Goal: Task Accomplishment & Management: Manage account settings

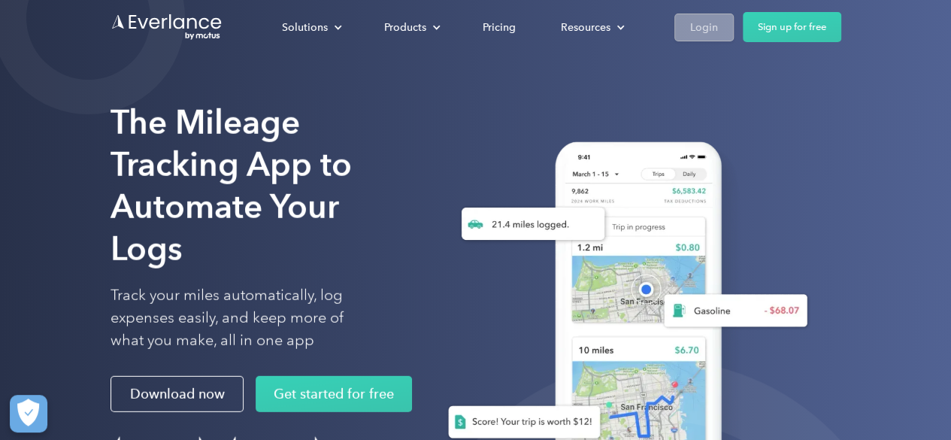
click at [704, 26] on div "Login" at bounding box center [704, 27] width 28 height 19
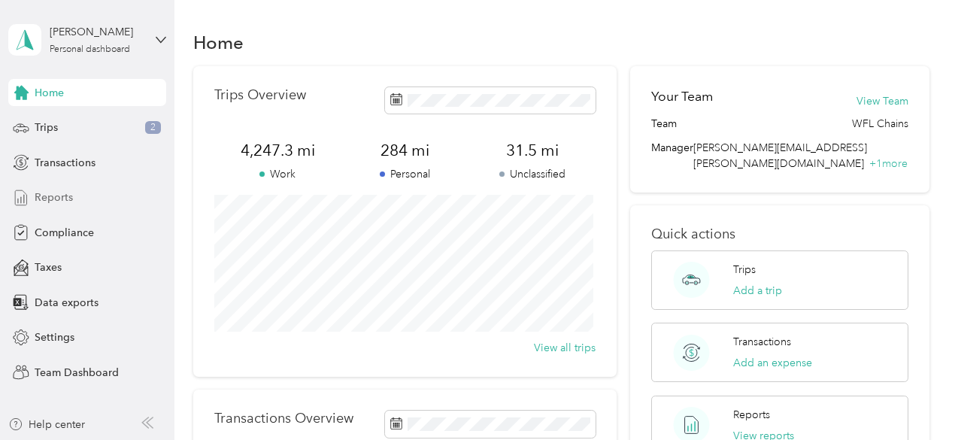
click at [61, 195] on span "Reports" at bounding box center [54, 197] width 38 height 16
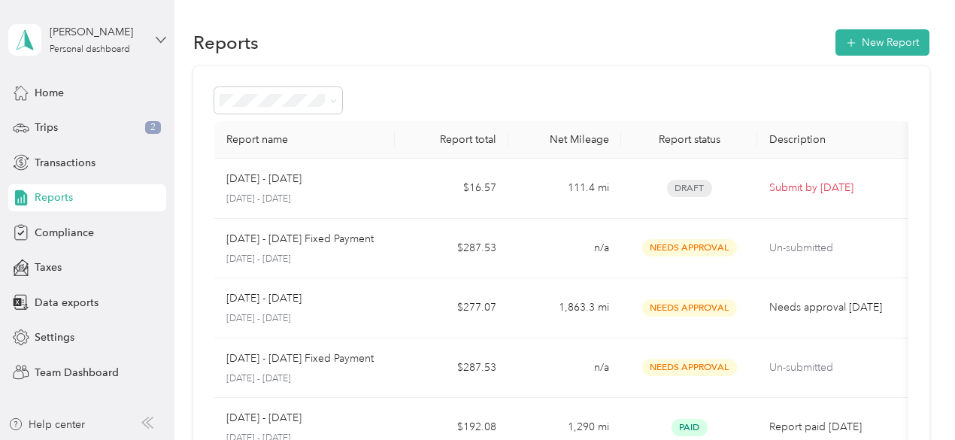
click at [162, 38] on icon at bounding box center [161, 40] width 11 height 11
click at [71, 124] on div "Team dashboard" at bounding box center [62, 123] width 80 height 16
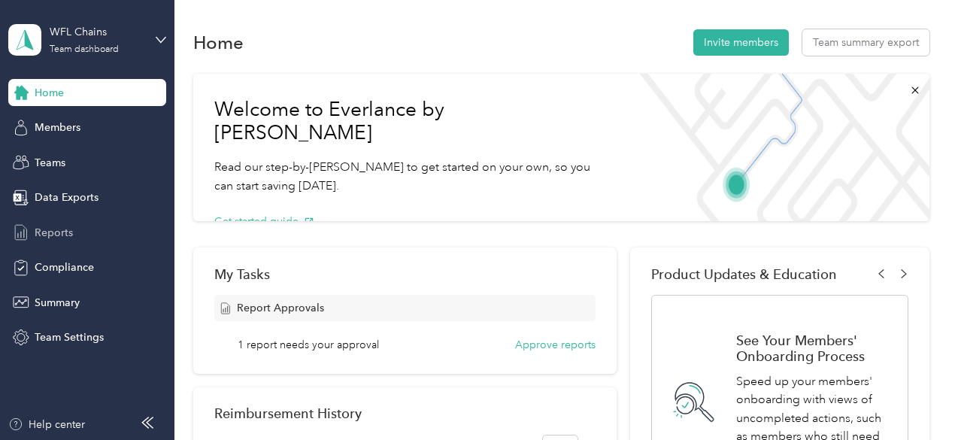
click at [61, 231] on span "Reports" at bounding box center [54, 233] width 38 height 16
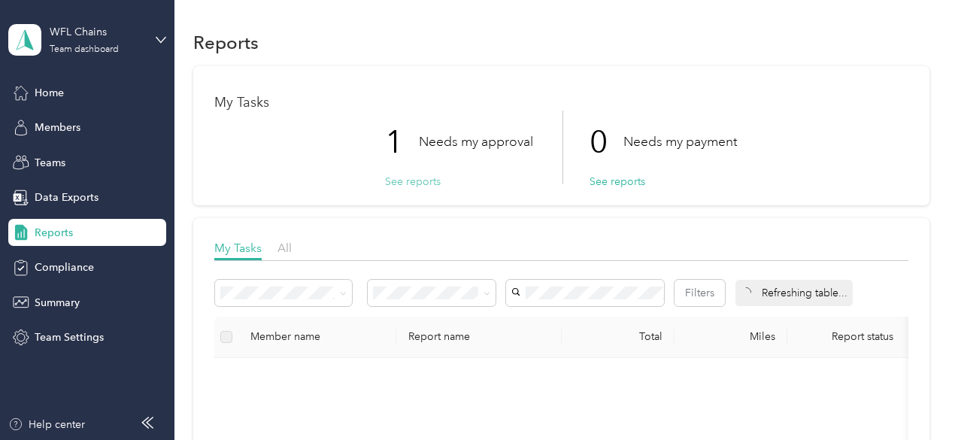
click at [405, 180] on button "See reports" at bounding box center [413, 182] width 56 height 16
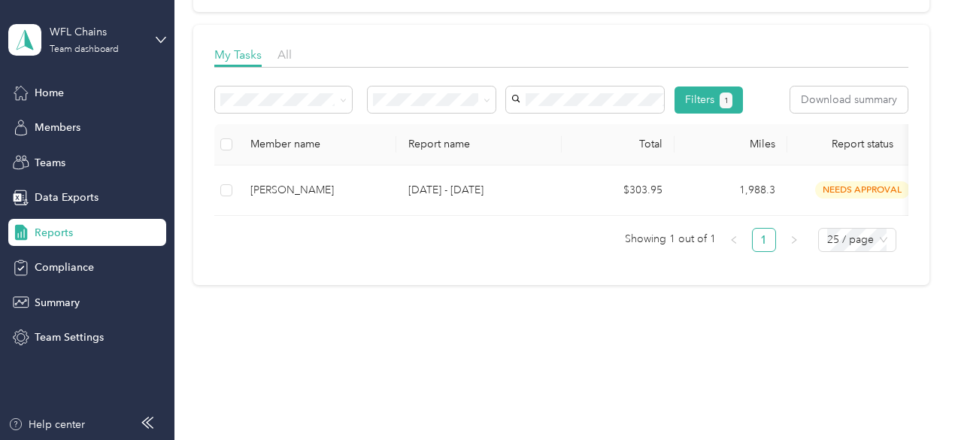
scroll to position [226, 0]
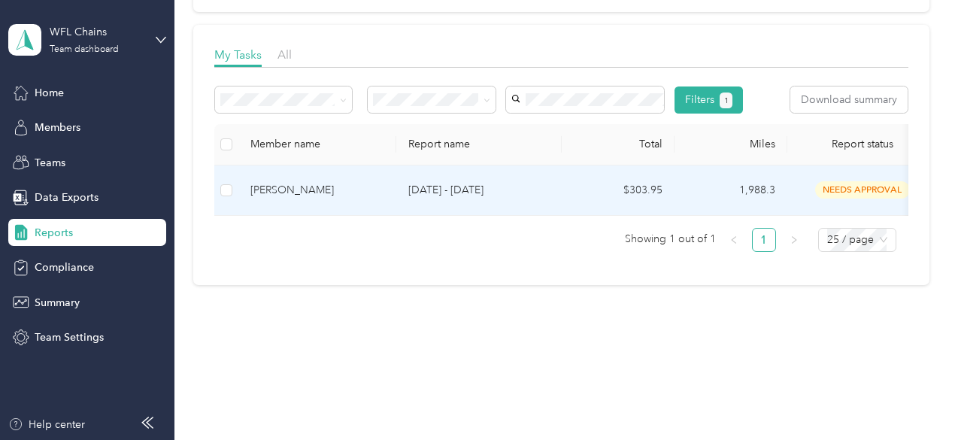
click at [291, 194] on div "[PERSON_NAME]" at bounding box center [317, 190] width 134 height 17
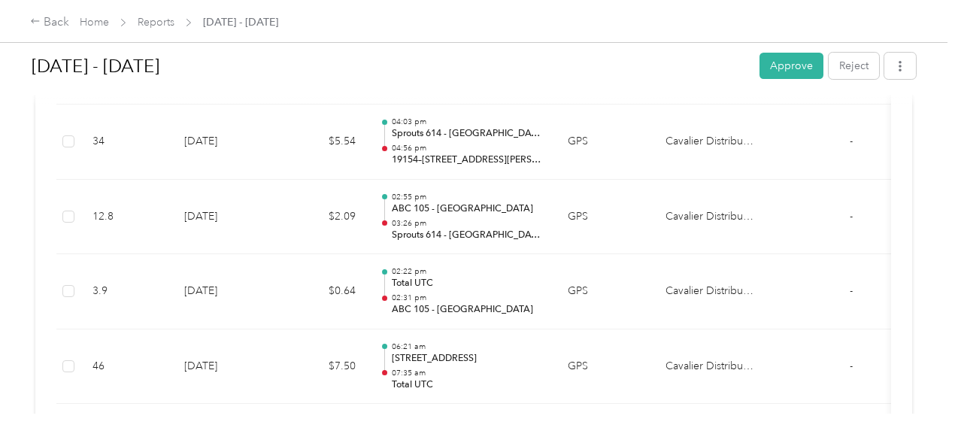
scroll to position [3805, 0]
click at [775, 69] on button "Approve" at bounding box center [791, 66] width 64 height 26
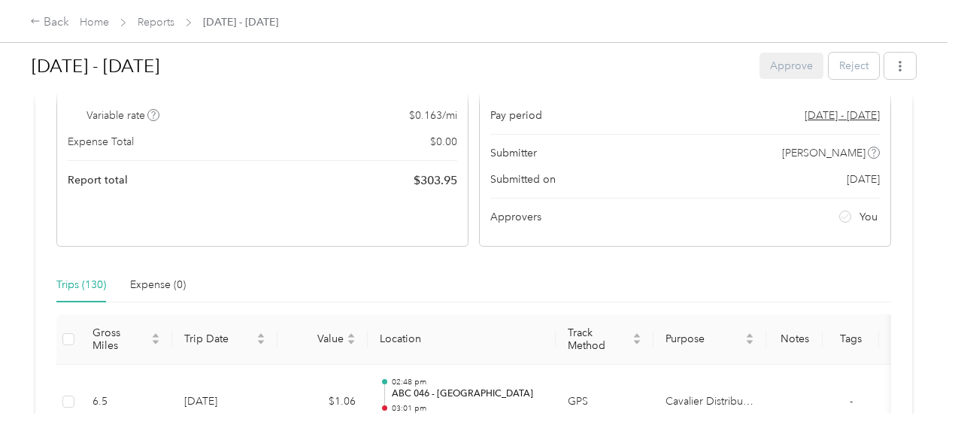
scroll to position [0, 0]
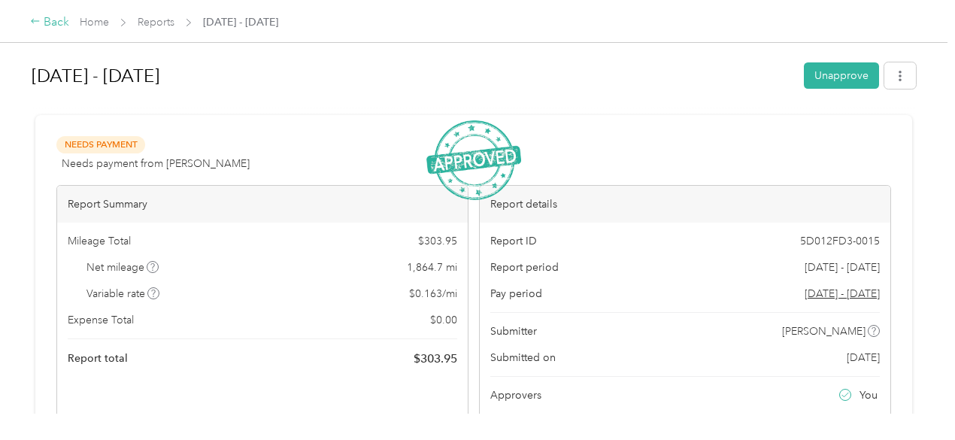
click at [48, 20] on div "Back" at bounding box center [49, 23] width 39 height 18
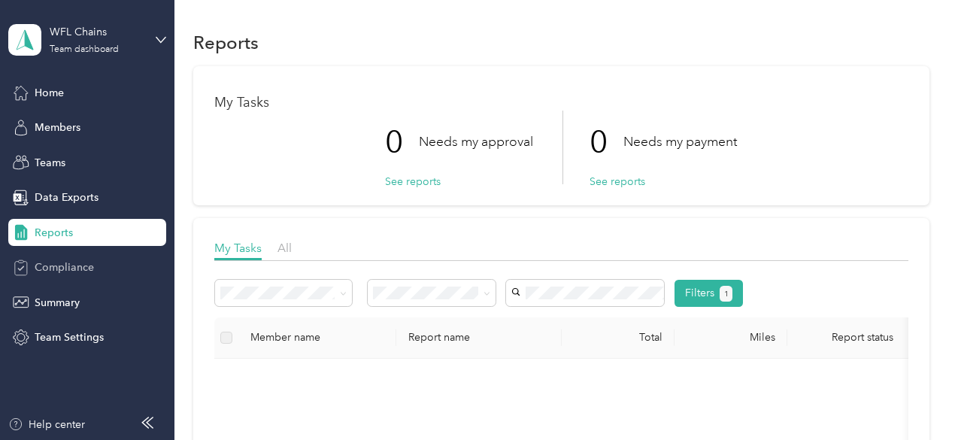
click at [54, 268] on span "Compliance" at bounding box center [64, 267] width 59 height 16
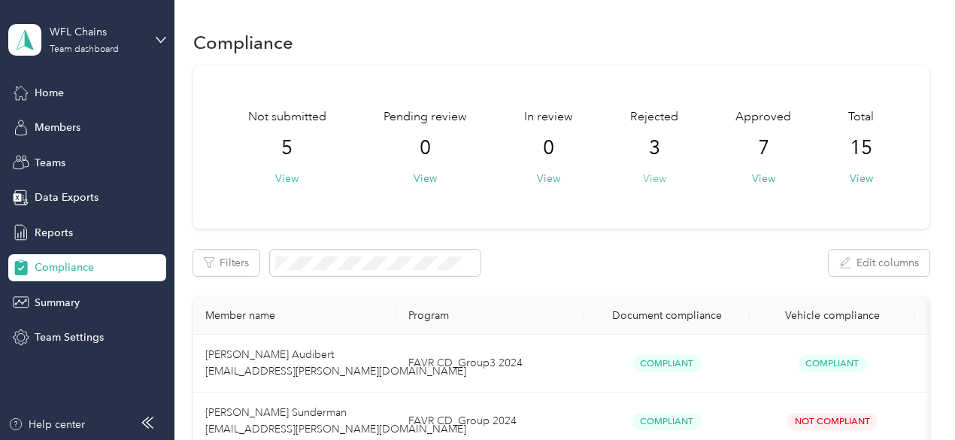
click at [652, 175] on button "View" at bounding box center [654, 179] width 23 height 16
click at [762, 173] on button "View" at bounding box center [763, 179] width 23 height 16
click at [286, 174] on button "View" at bounding box center [286, 179] width 23 height 16
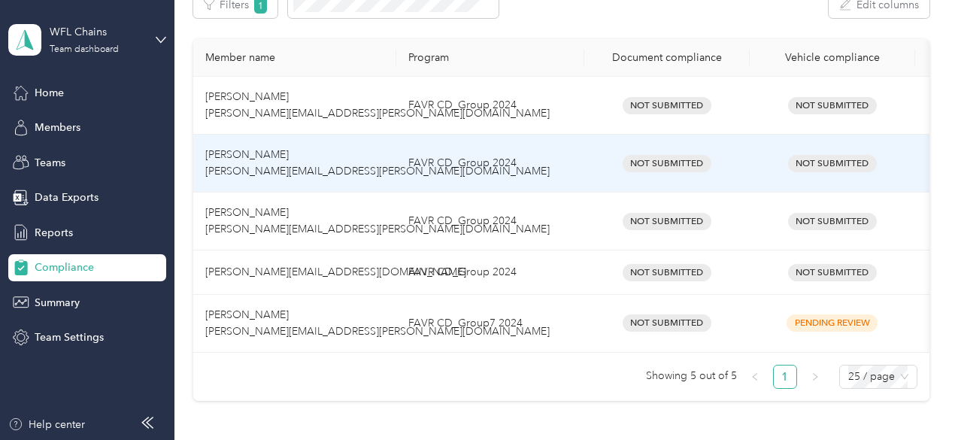
scroll to position [258, 0]
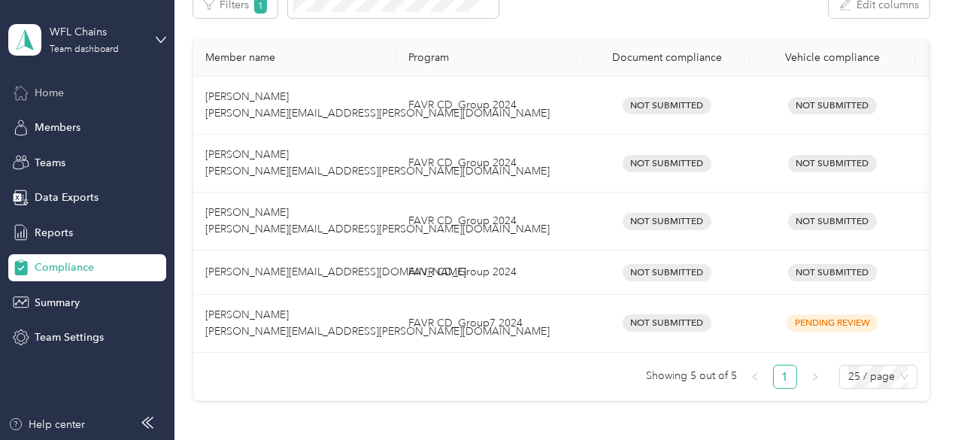
click at [53, 94] on span "Home" at bounding box center [49, 93] width 29 height 16
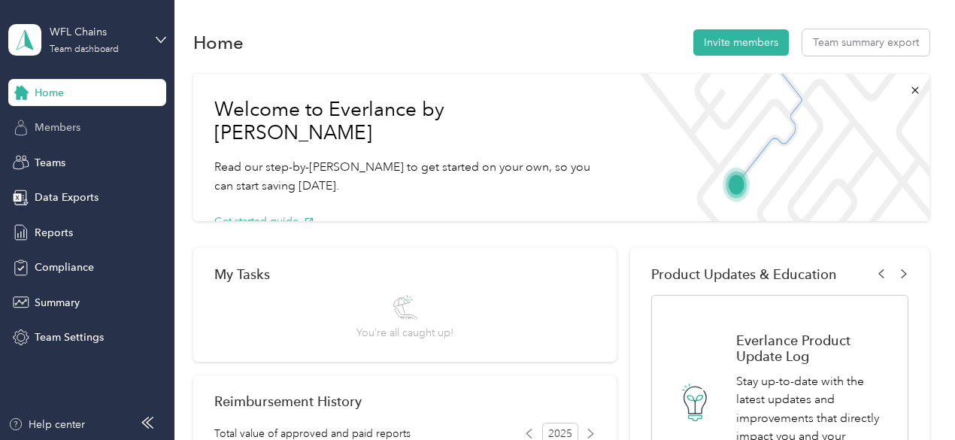
click at [46, 126] on span "Members" at bounding box center [58, 128] width 46 height 16
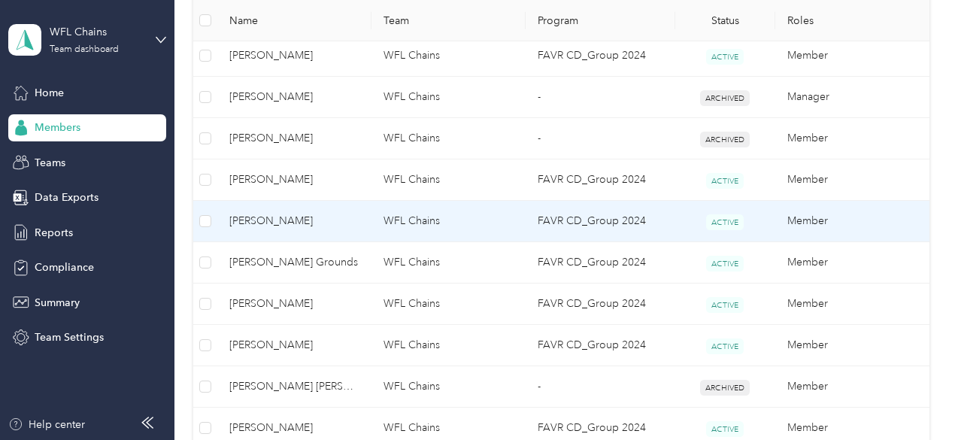
scroll to position [779, 0]
click at [280, 216] on span "[PERSON_NAME]" at bounding box center [294, 219] width 130 height 17
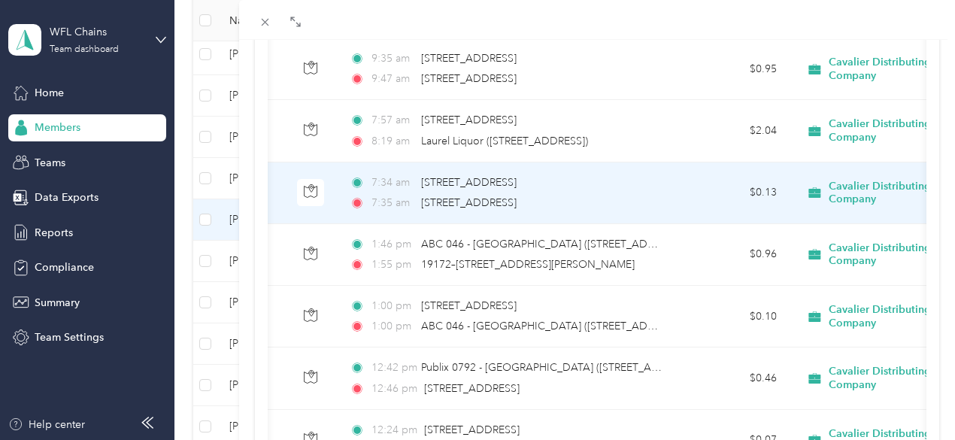
scroll to position [0, 301]
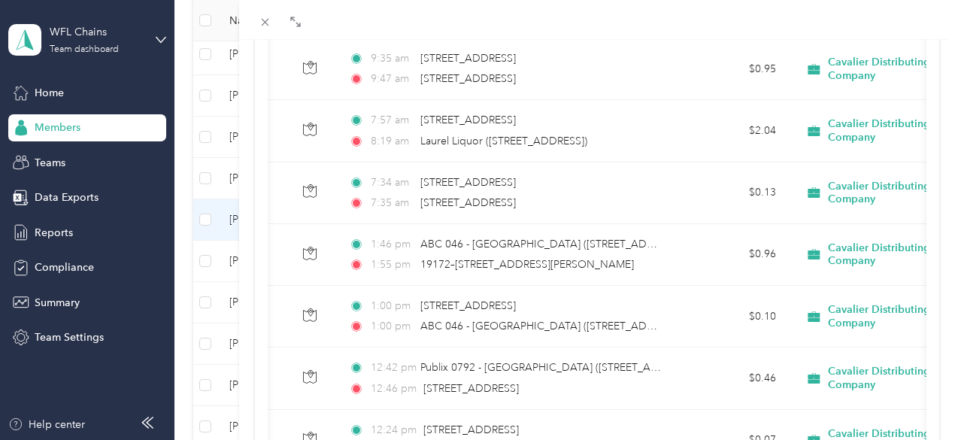
click at [63, 295] on div "[PERSON_NAME] Archive Trips Expenses Reports Member info Program Commute Rates …" at bounding box center [477, 220] width 955 height 440
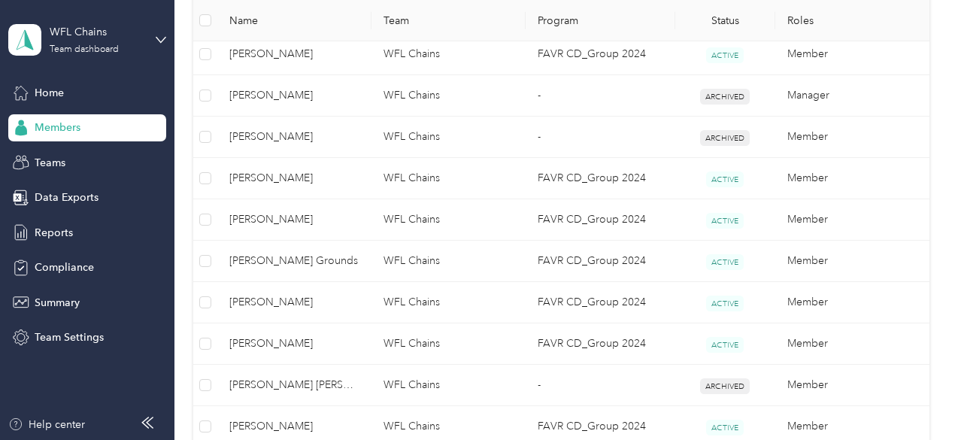
scroll to position [328, 0]
click at [62, 300] on span "Summary" at bounding box center [57, 303] width 45 height 16
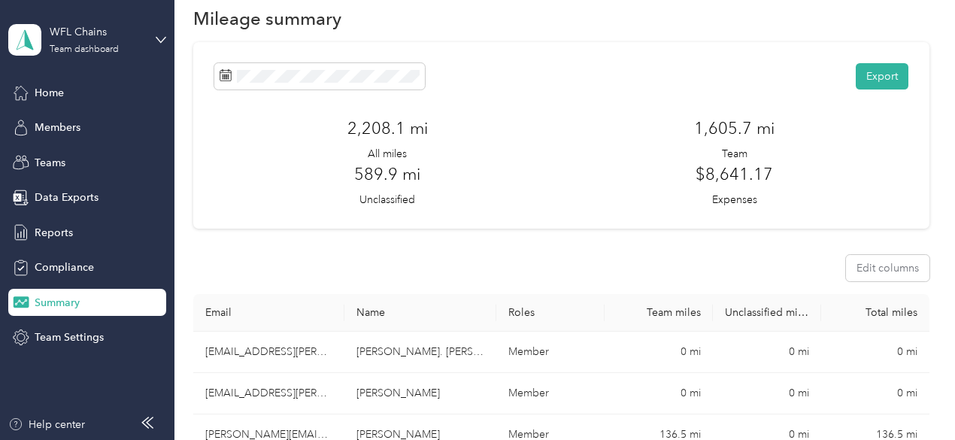
scroll to position [25, 0]
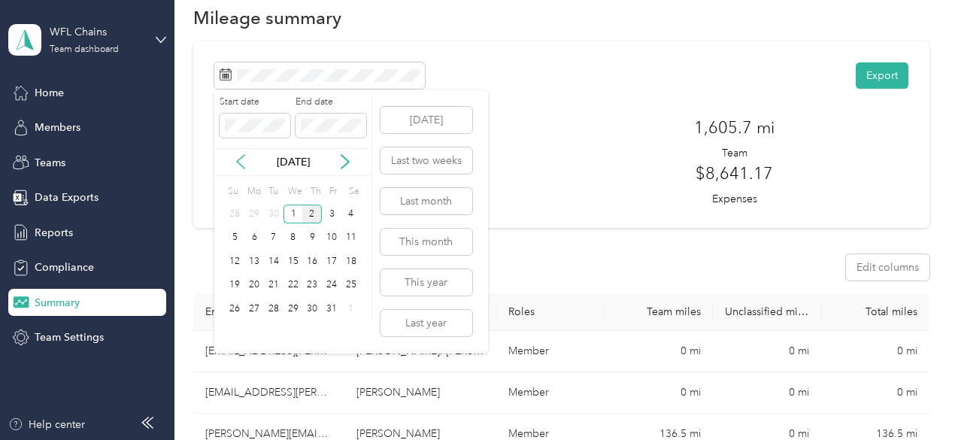
click at [241, 162] on icon at bounding box center [240, 161] width 15 height 15
click at [255, 210] on div "1" at bounding box center [254, 213] width 20 height 19
click at [274, 305] on div "30" at bounding box center [274, 308] width 20 height 19
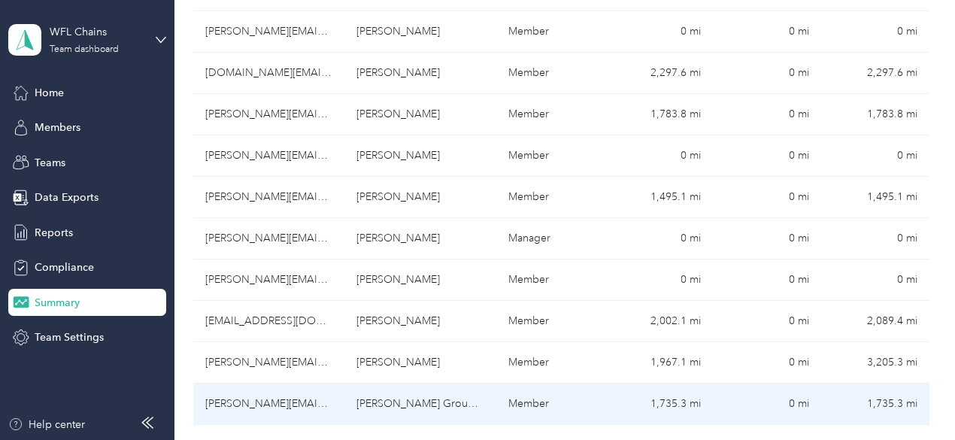
scroll to position [549, 0]
